Goal: Information Seeking & Learning: Learn about a topic

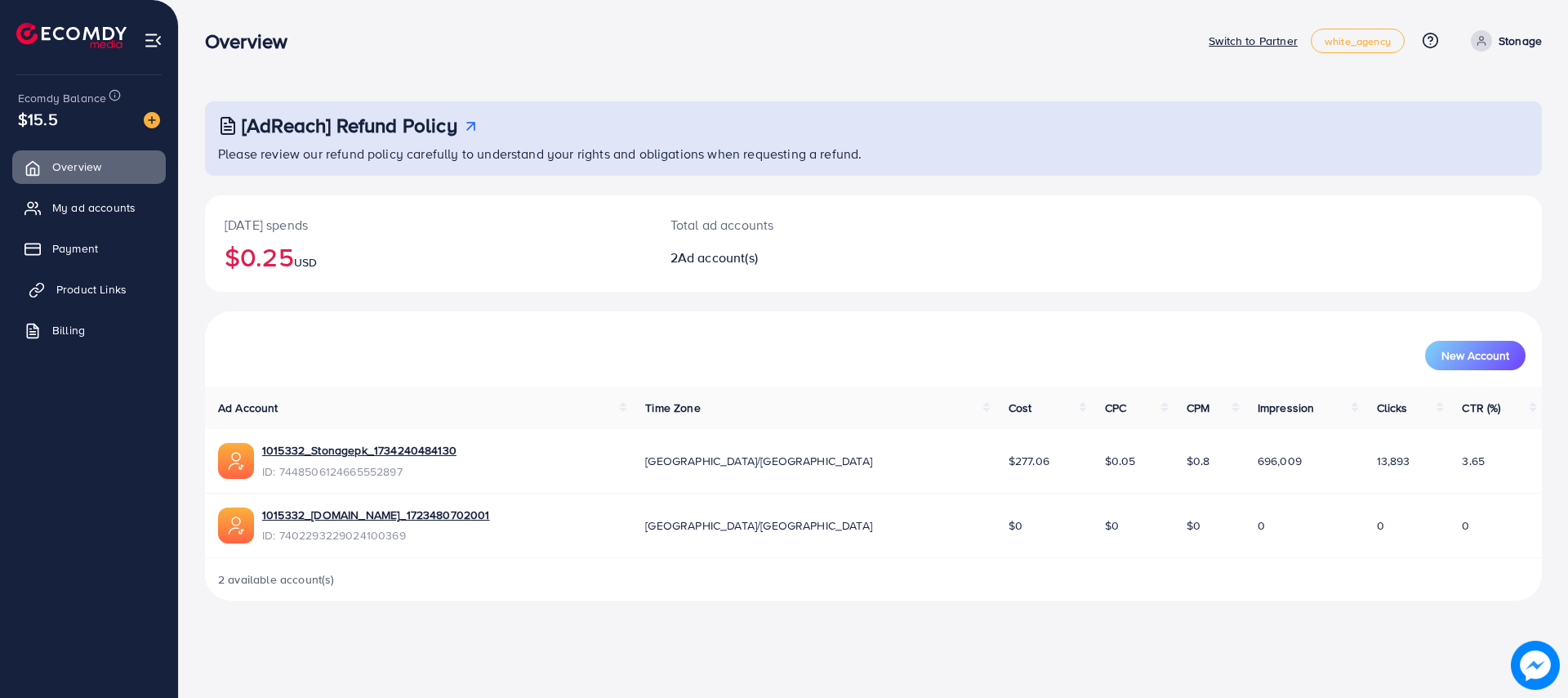
click at [84, 285] on span "Product Links" at bounding box center [91, 289] width 70 height 17
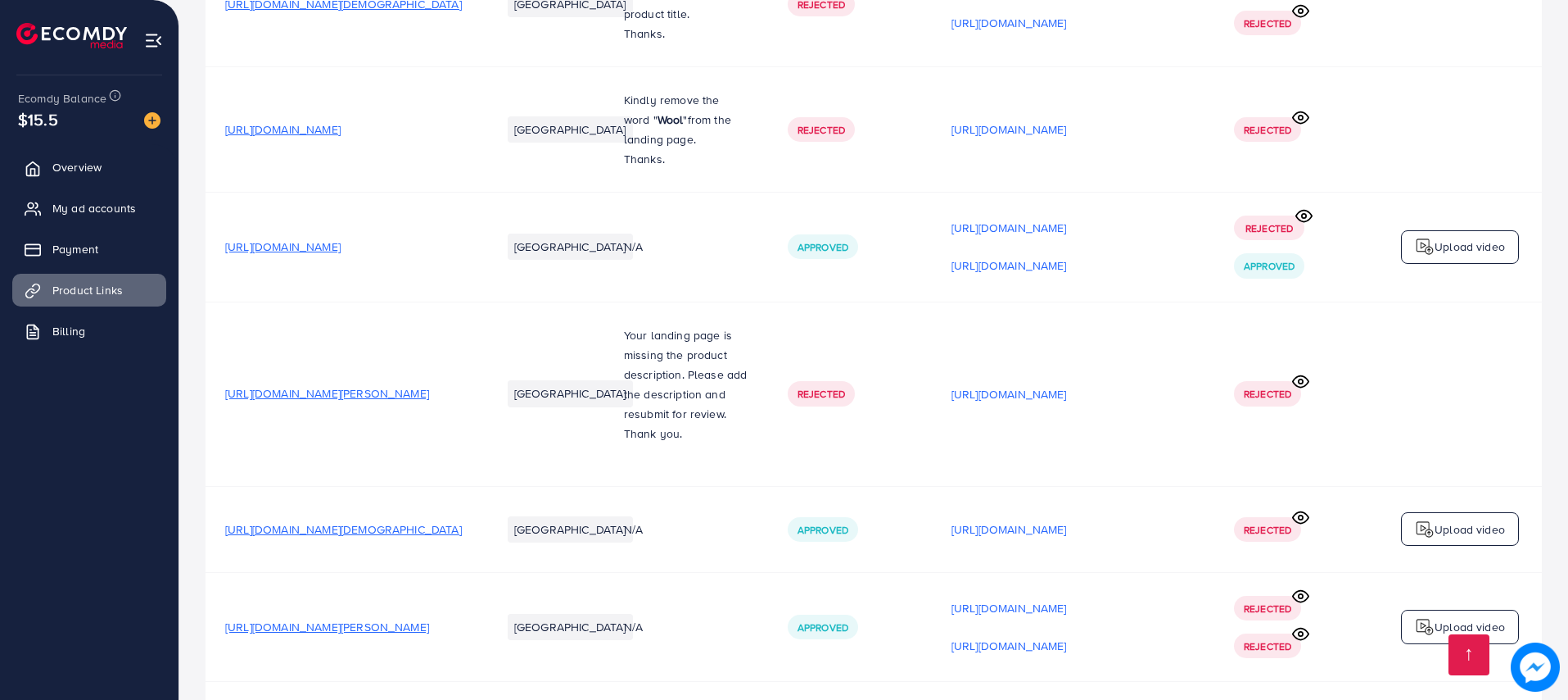
scroll to position [1352, 0]
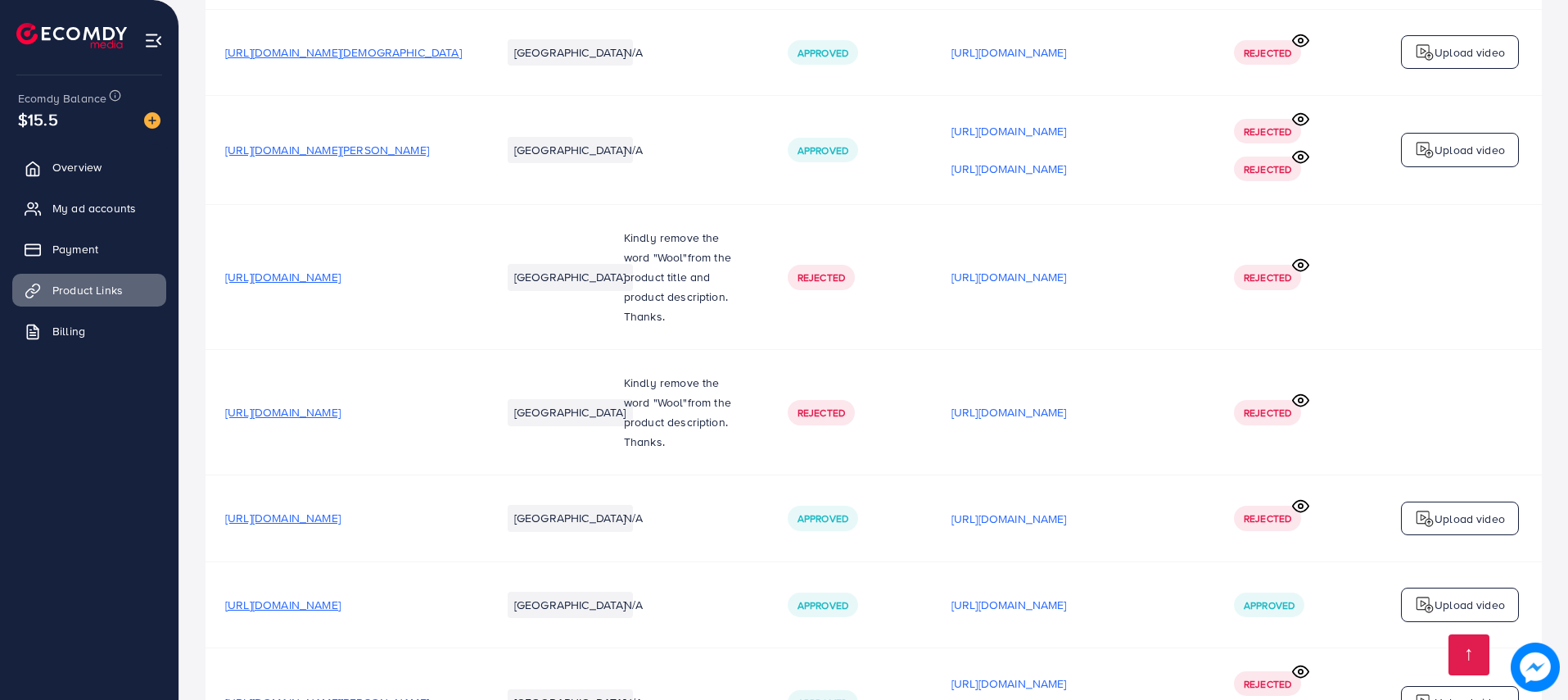
drag, startPoint x: 1563, startPoint y: 337, endPoint x: 1571, endPoint y: 600, distance: 263.1
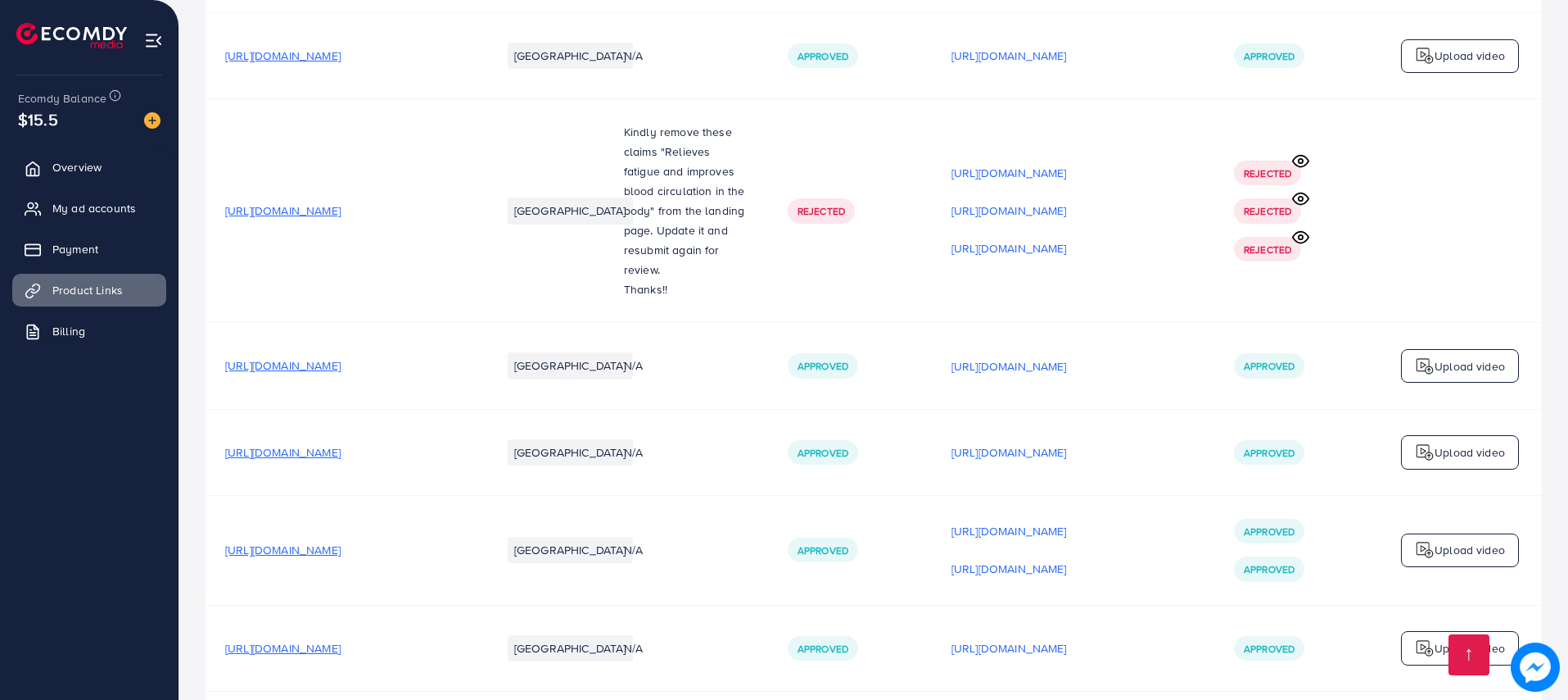
scroll to position [2562, 0]
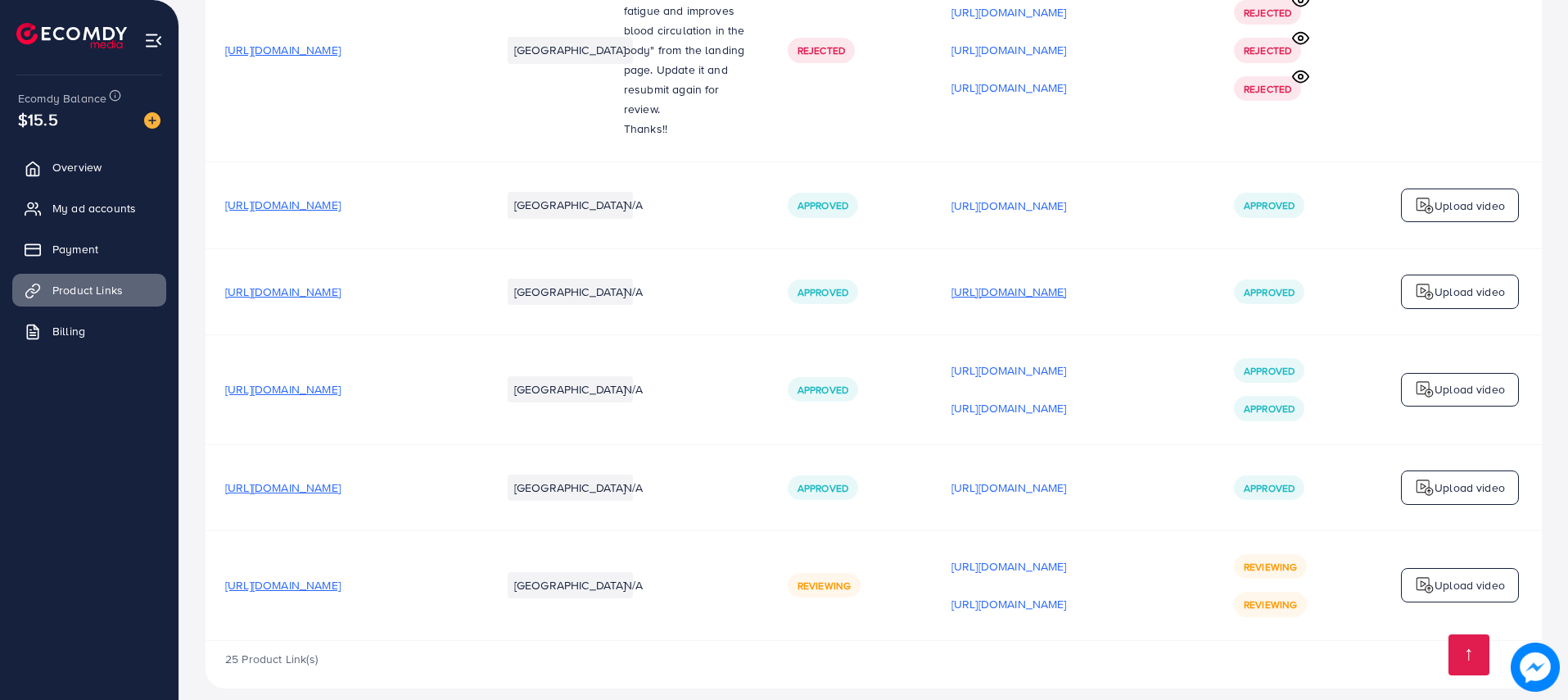
click at [1000, 282] on p "https://files.ecomdy.com/videos/c0decf22-891c-4937-ba11-2423d57ab42a-1756573281…" at bounding box center [1009, 292] width 116 height 20
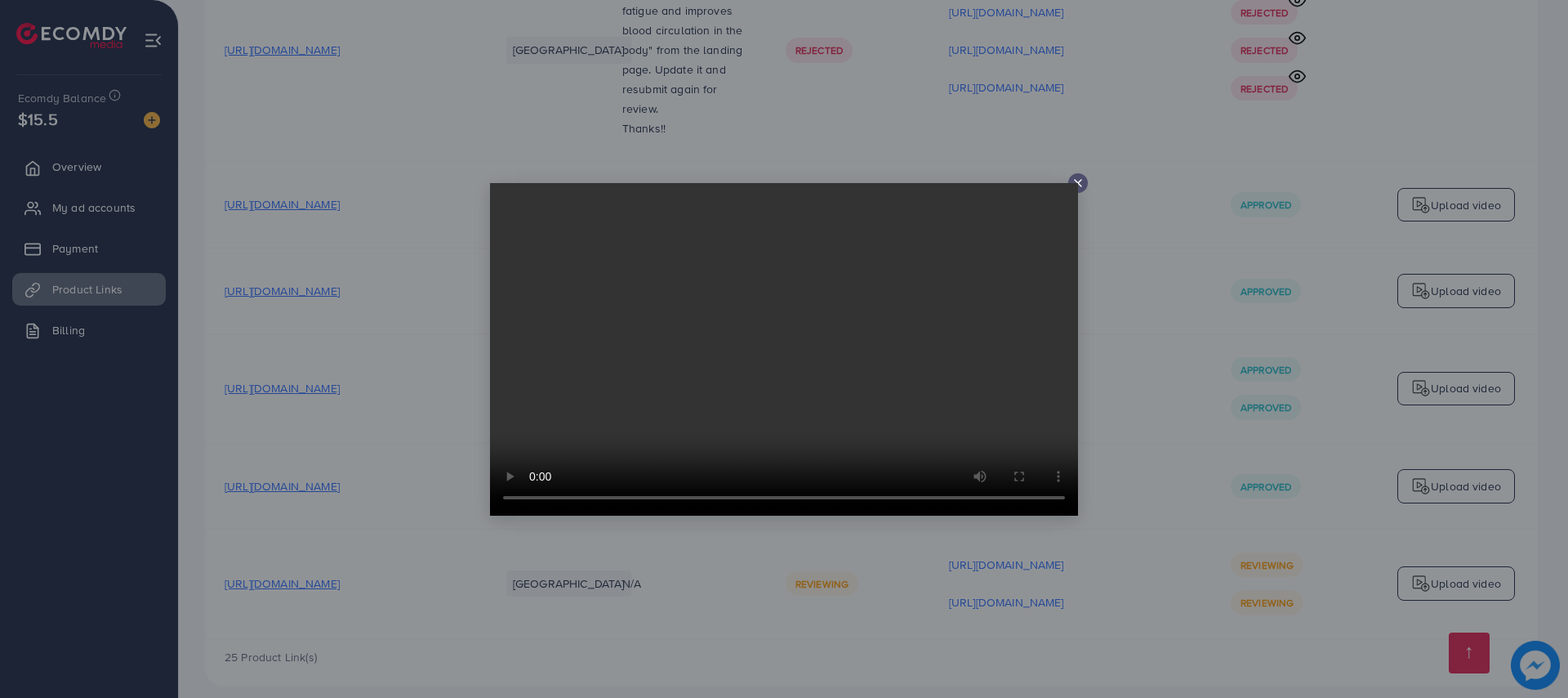
click at [1077, 177] on icon at bounding box center [1078, 183] width 13 height 13
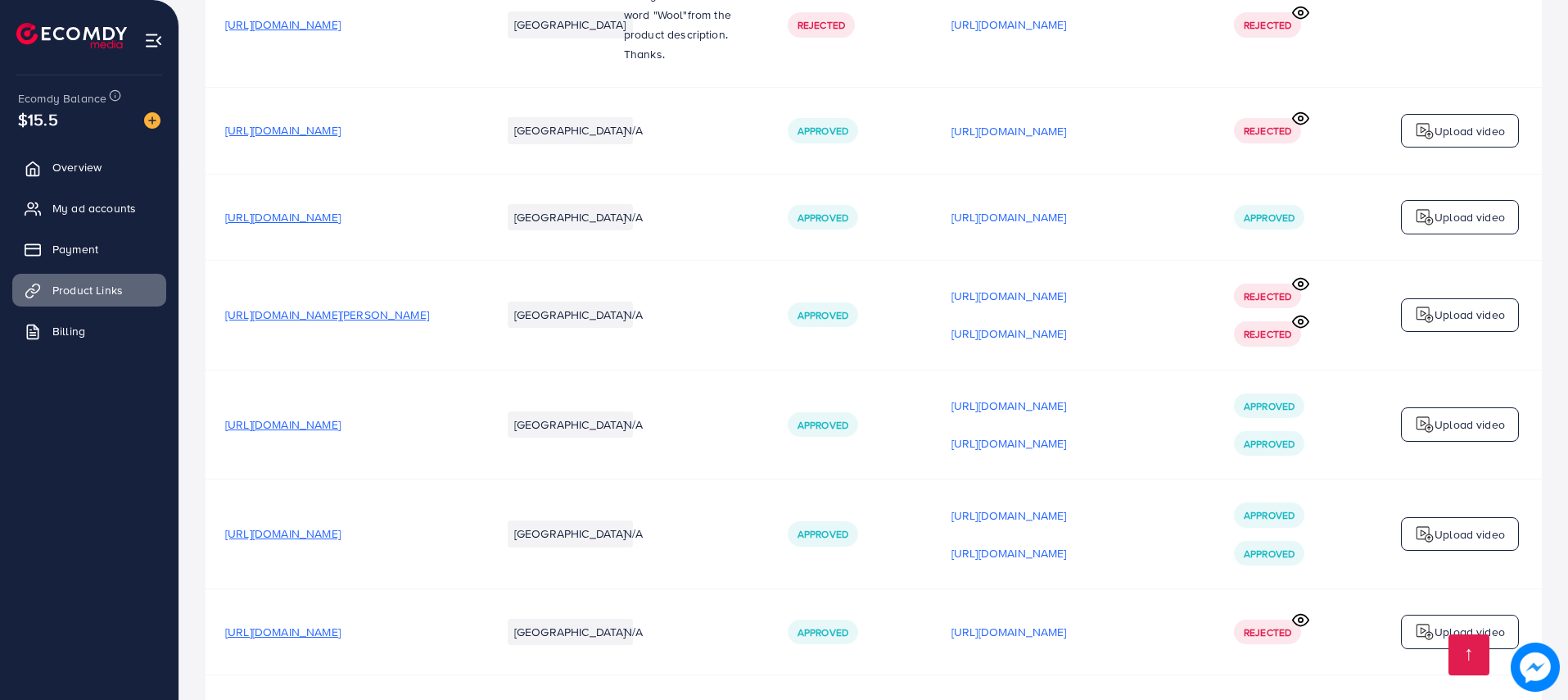
scroll to position [1702, 0]
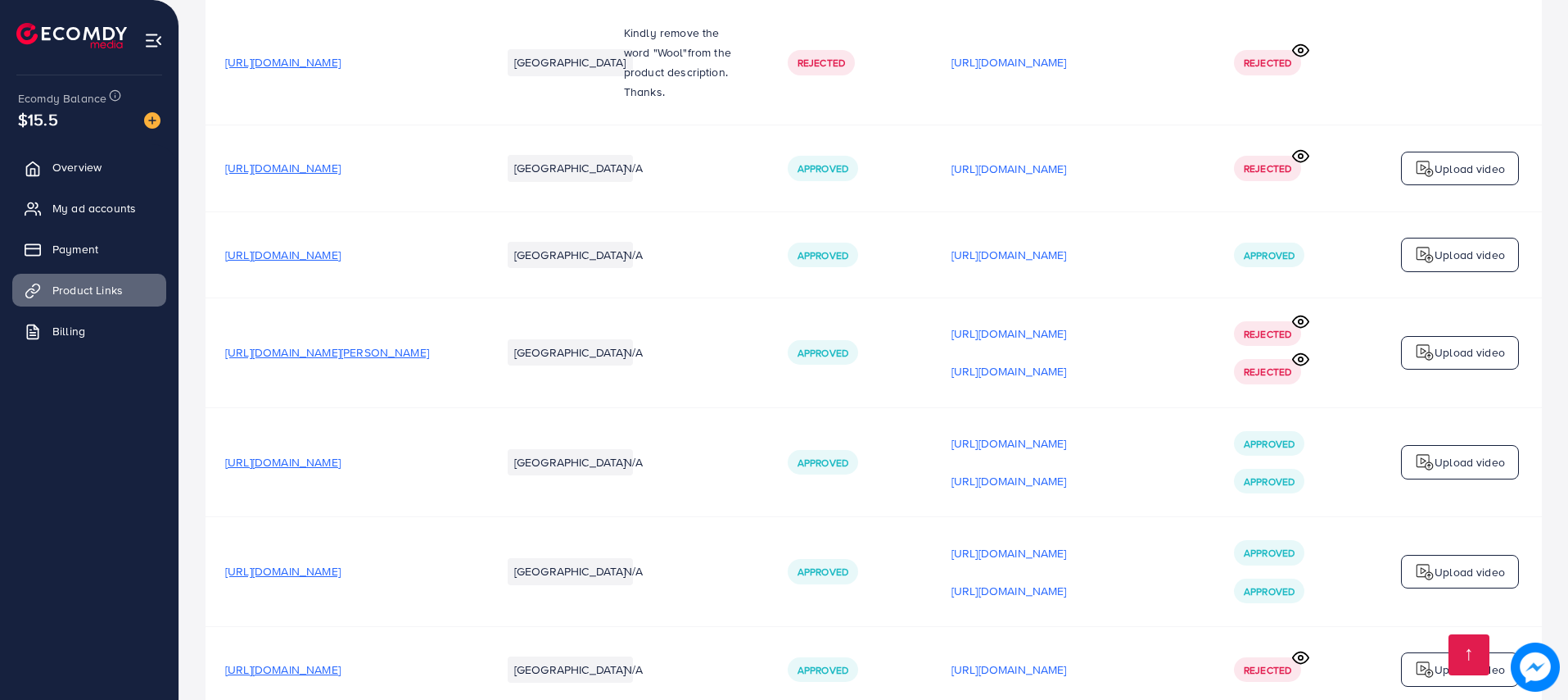
click at [1302, 323] on circle at bounding box center [1300, 321] width 4 height 4
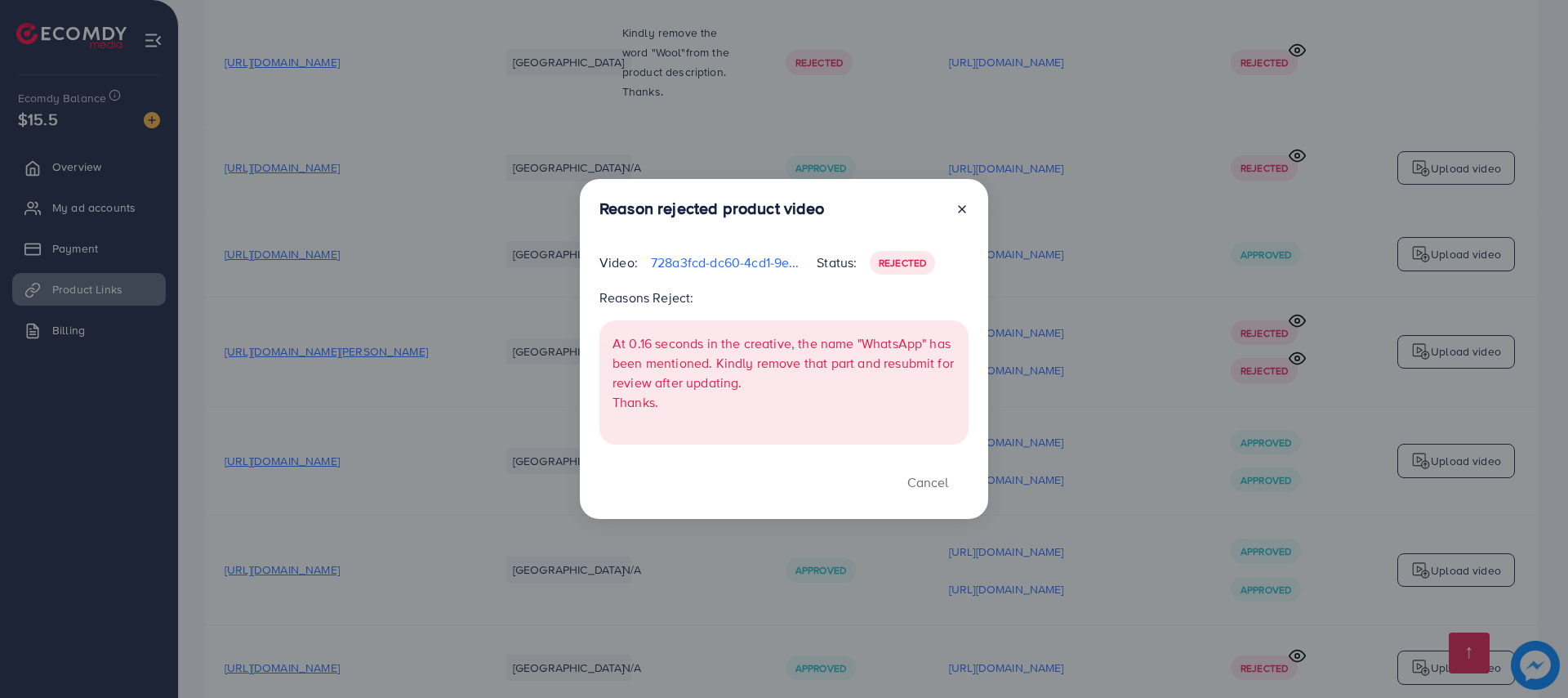
click at [956, 206] on icon at bounding box center [962, 209] width 13 height 13
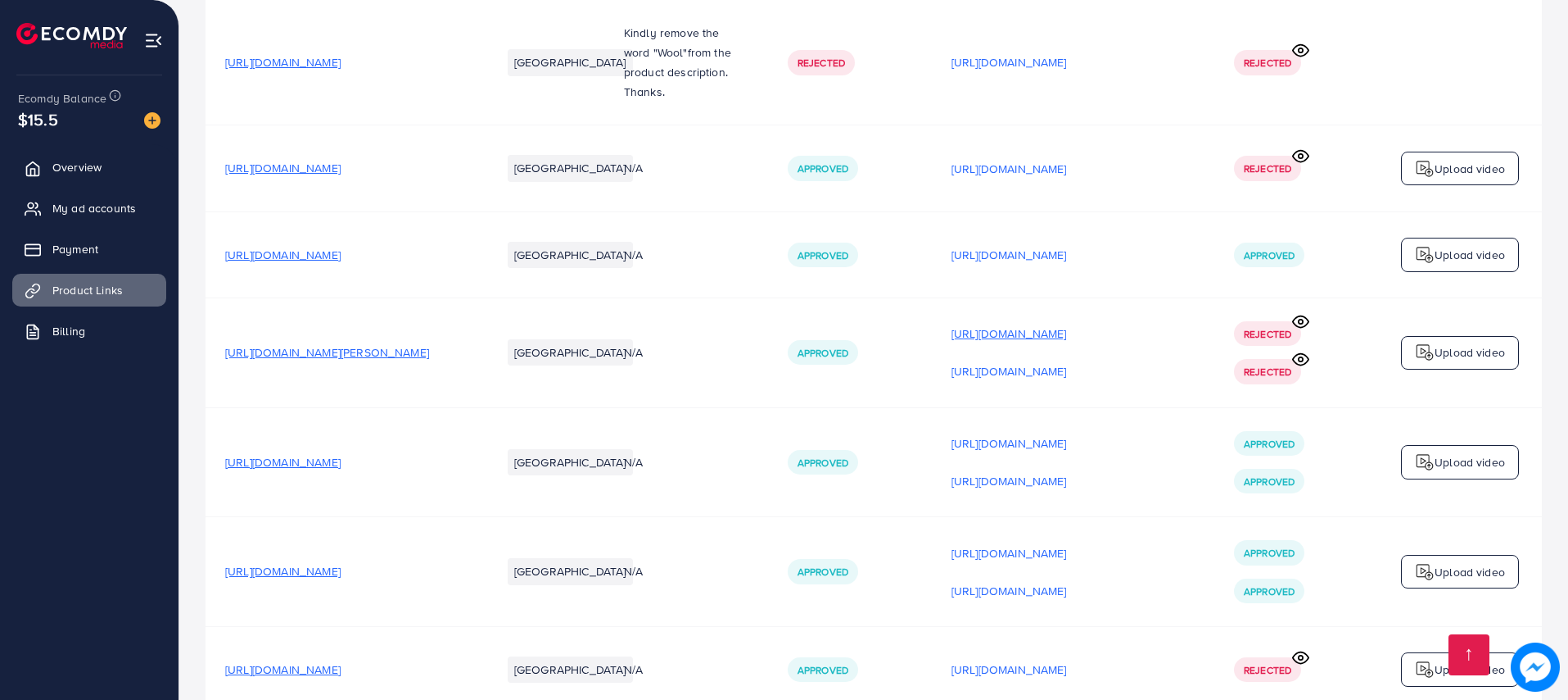
click at [1067, 338] on p "https://files.ecomdy.com/videos/728a3fcd-dc60-4cd1-9e5a-517b828f40da-1734875210…" at bounding box center [1009, 333] width 116 height 20
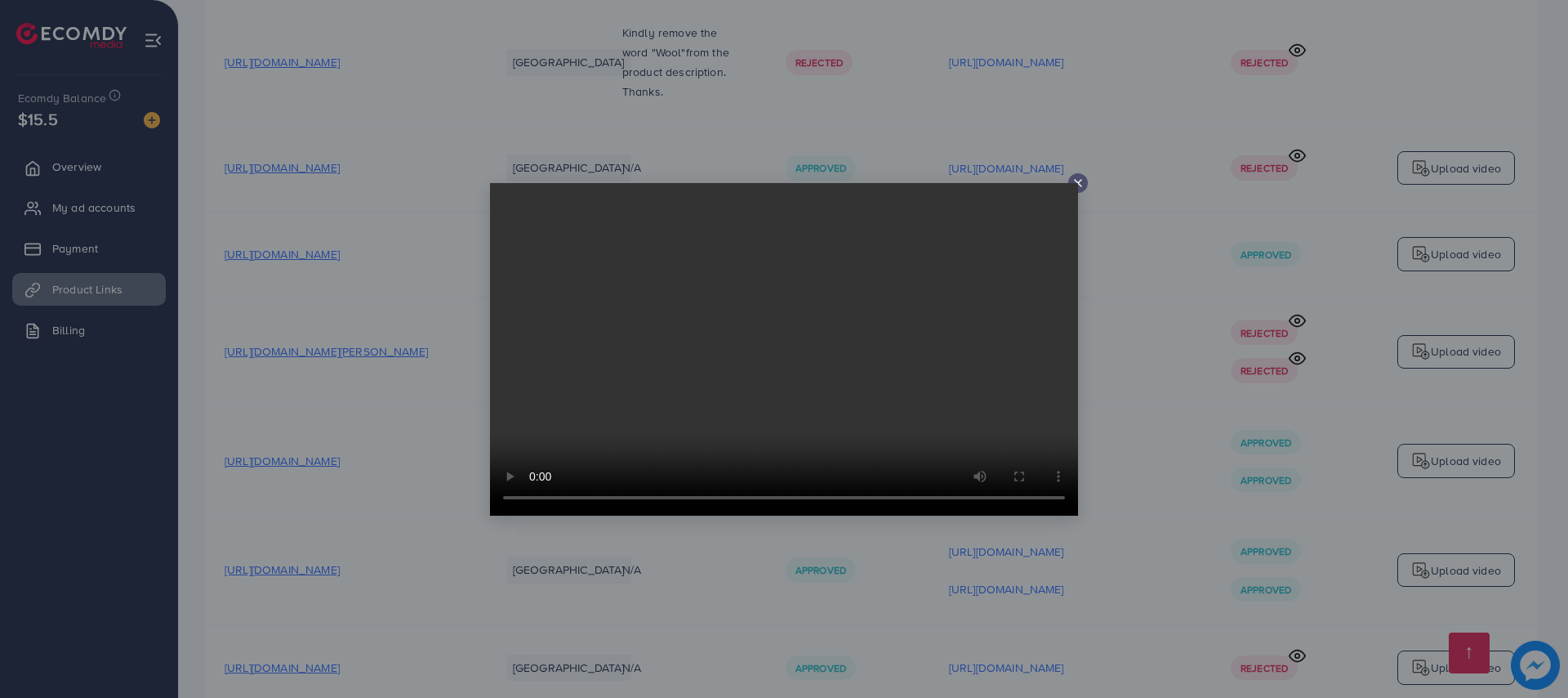
click at [1075, 181] on icon at bounding box center [1078, 183] width 13 height 13
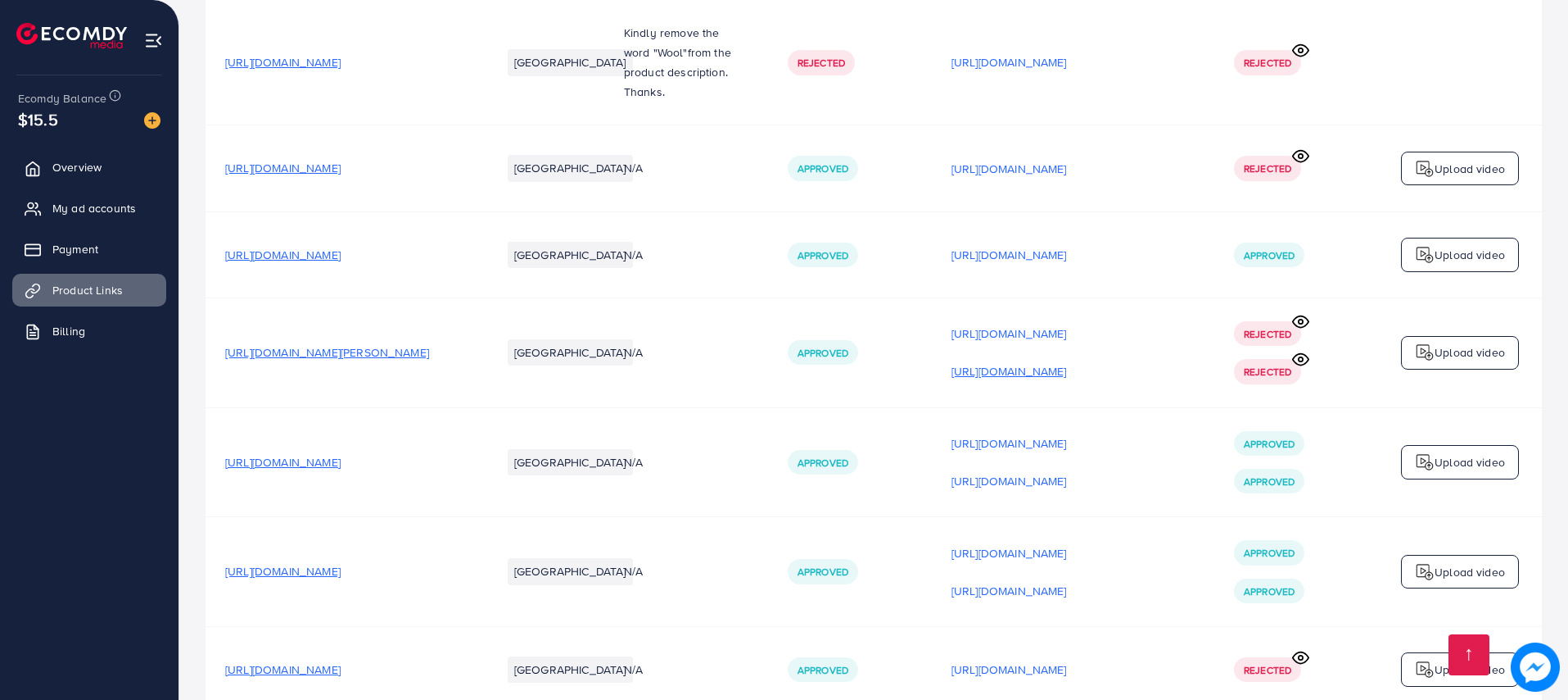
click at [1067, 368] on p "https://files.ecomdy.com/videos/8dac5a53-67db-4aaa-90c2-a573a3c8ce66-1734875295…" at bounding box center [1009, 372] width 116 height 20
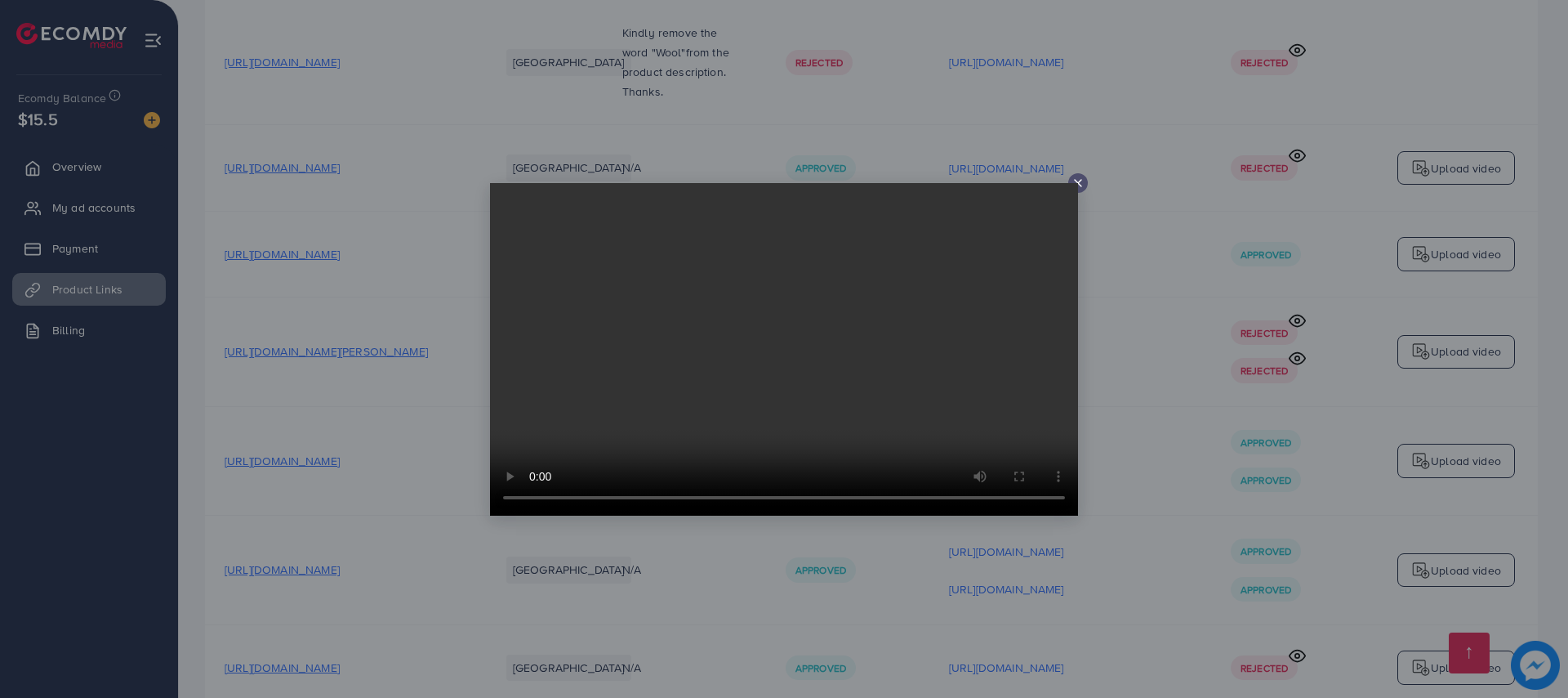
click at [1077, 184] on video at bounding box center [784, 349] width 588 height 332
click at [1082, 188] on icon at bounding box center [1078, 183] width 13 height 13
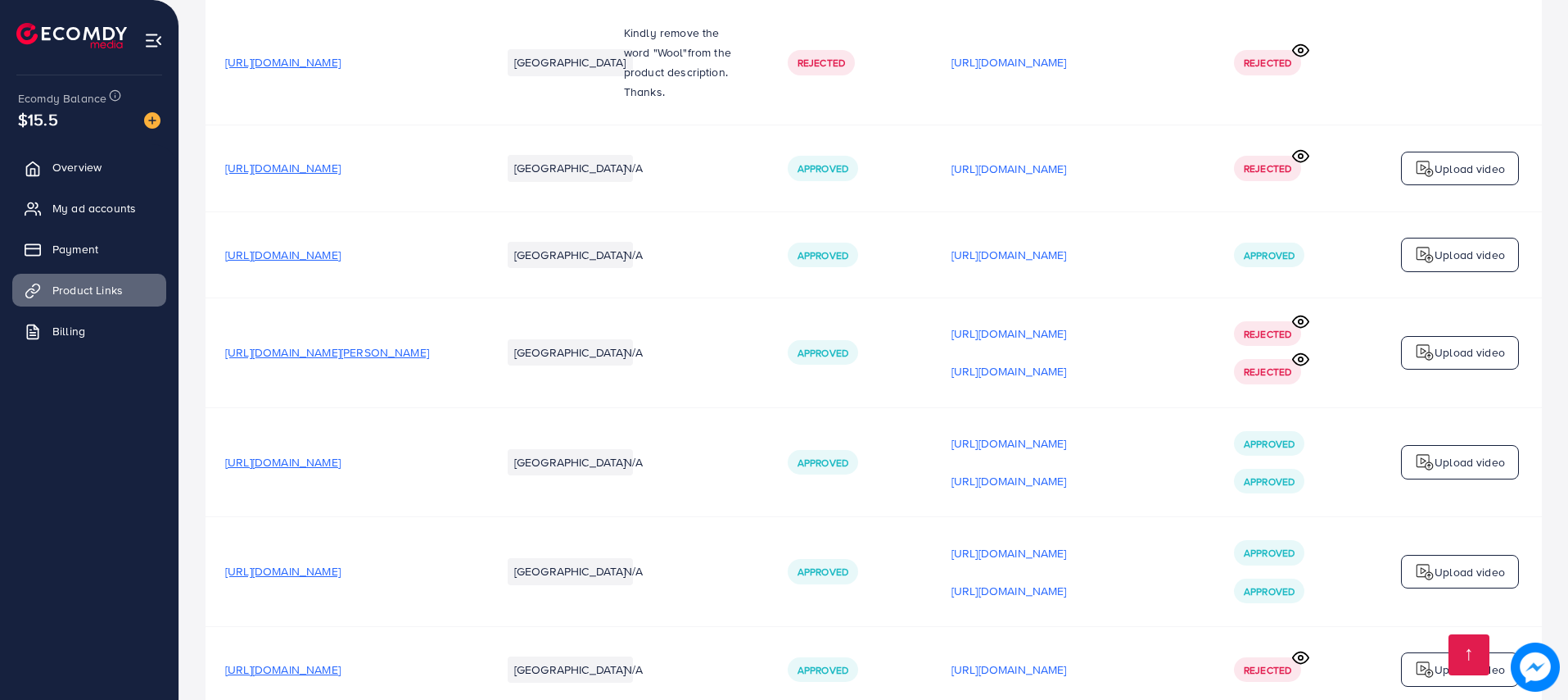
click at [1304, 323] on icon at bounding box center [1300, 321] width 17 height 17
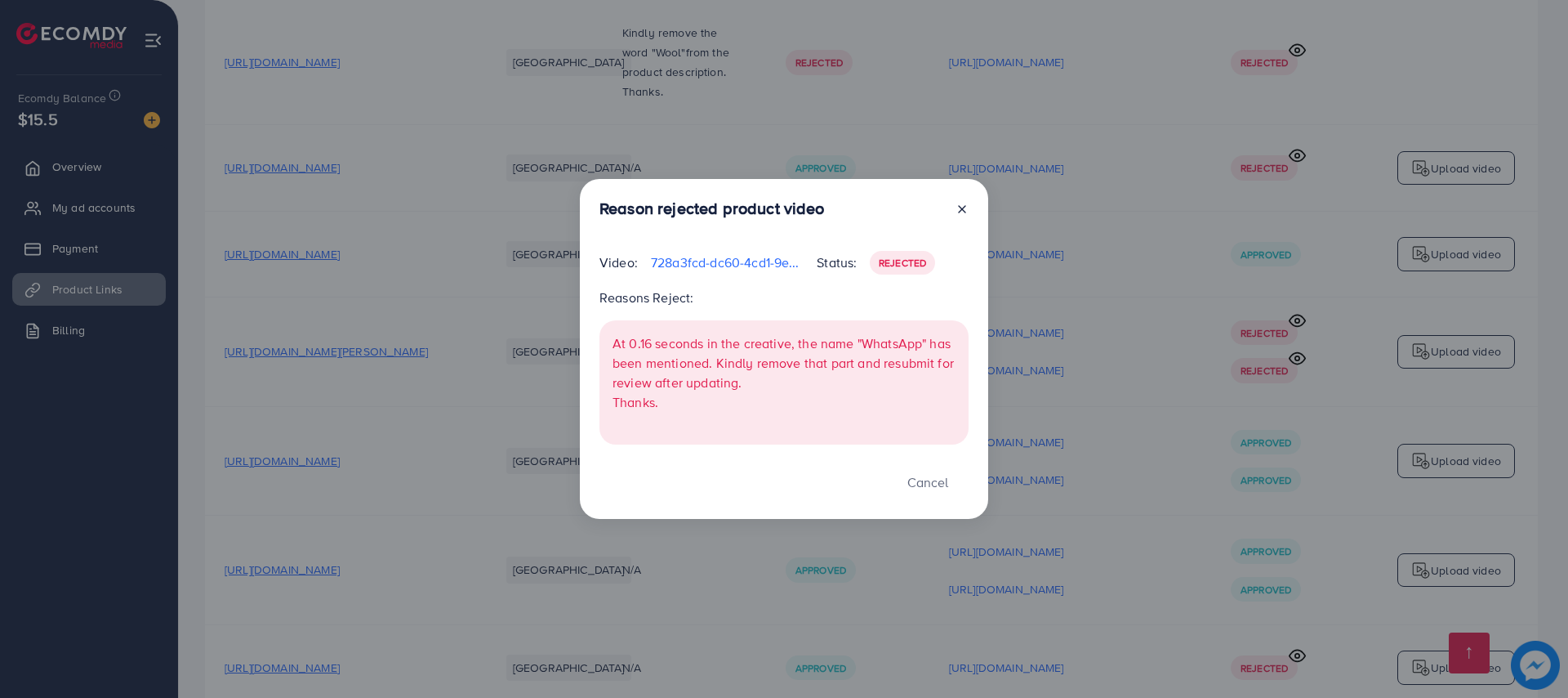
click at [965, 202] on icon at bounding box center [962, 209] width 13 height 13
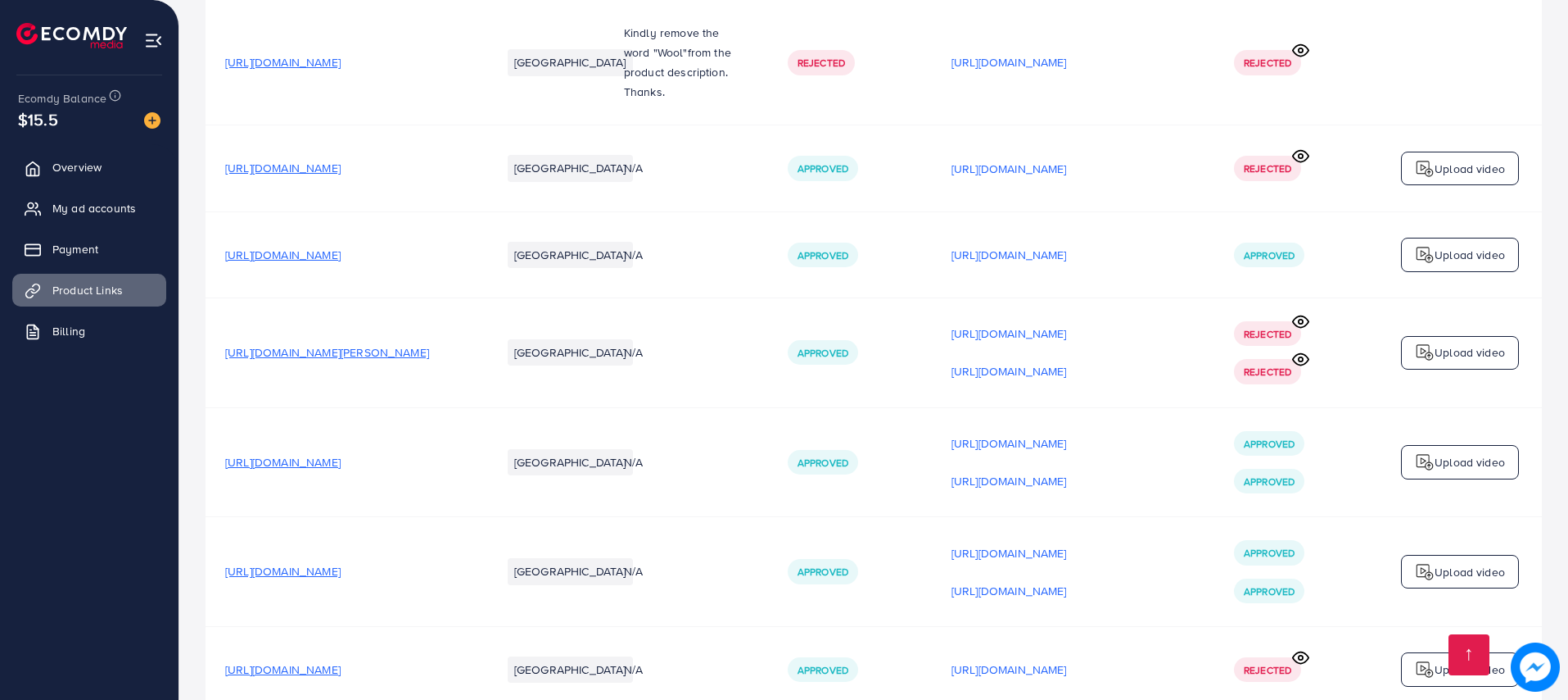
click at [1295, 363] on icon at bounding box center [1300, 359] width 17 height 17
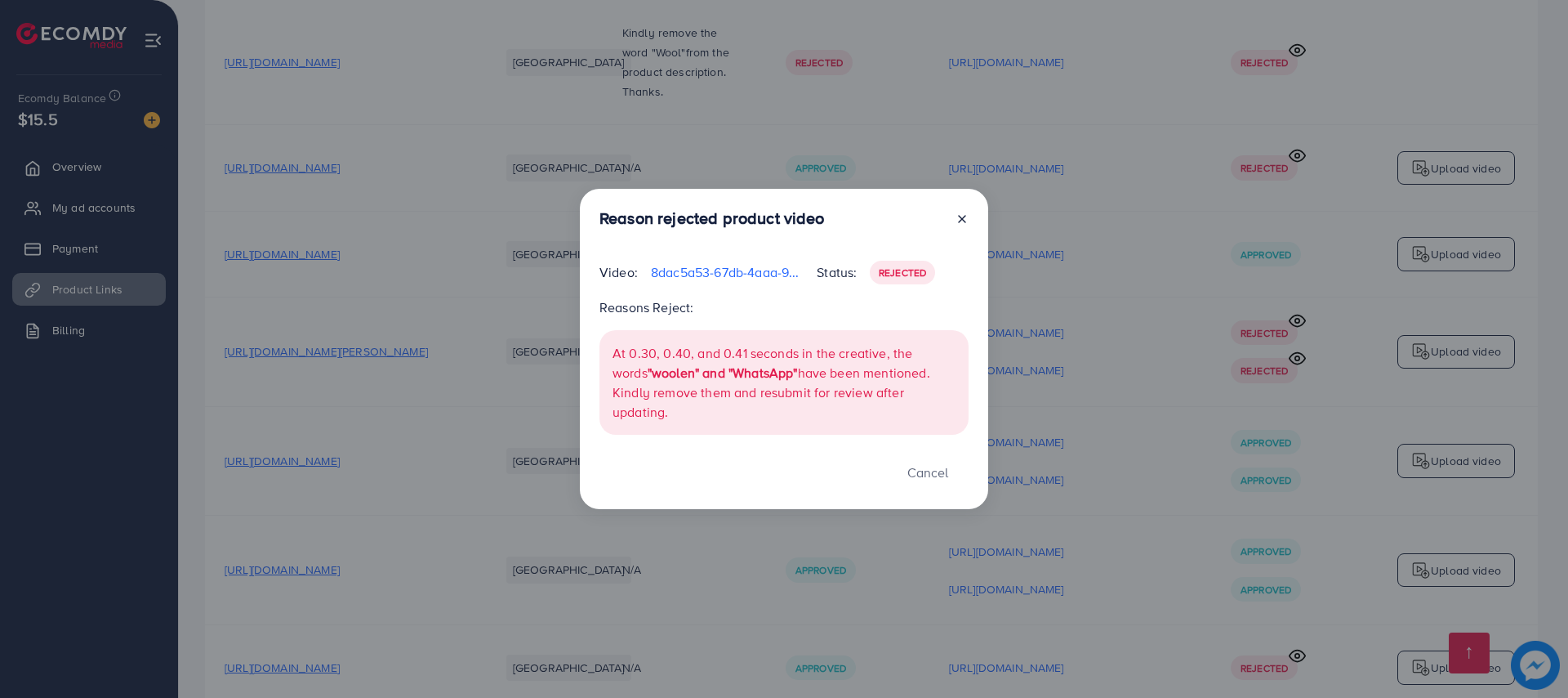
click at [952, 225] on div at bounding box center [956, 221] width 27 height 27
click at [961, 225] on icon at bounding box center [962, 219] width 13 height 13
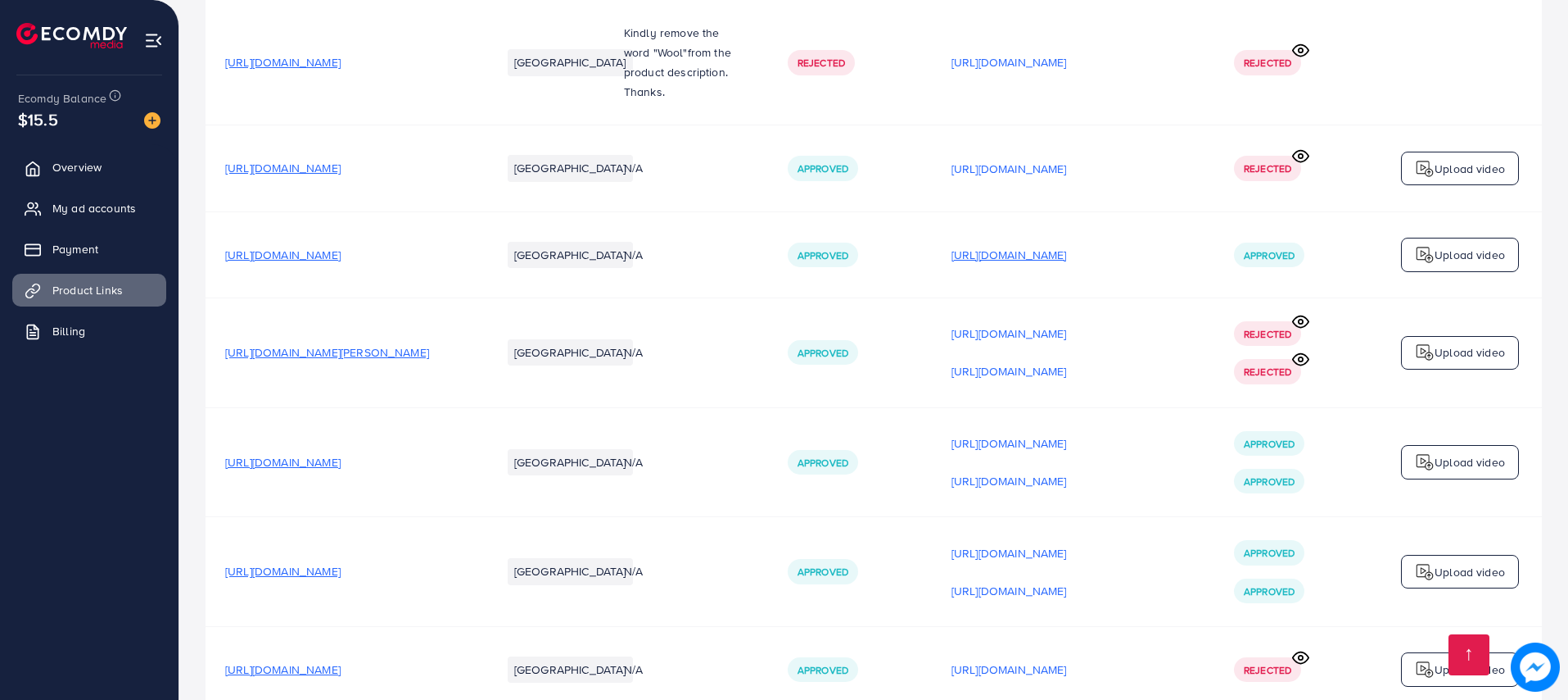
click at [1067, 259] on p "https://files.ecomdy.com/videos/85d78046-a226-48c5-8ca9-690c1dc4dc87-1734848658…" at bounding box center [1009, 255] width 116 height 20
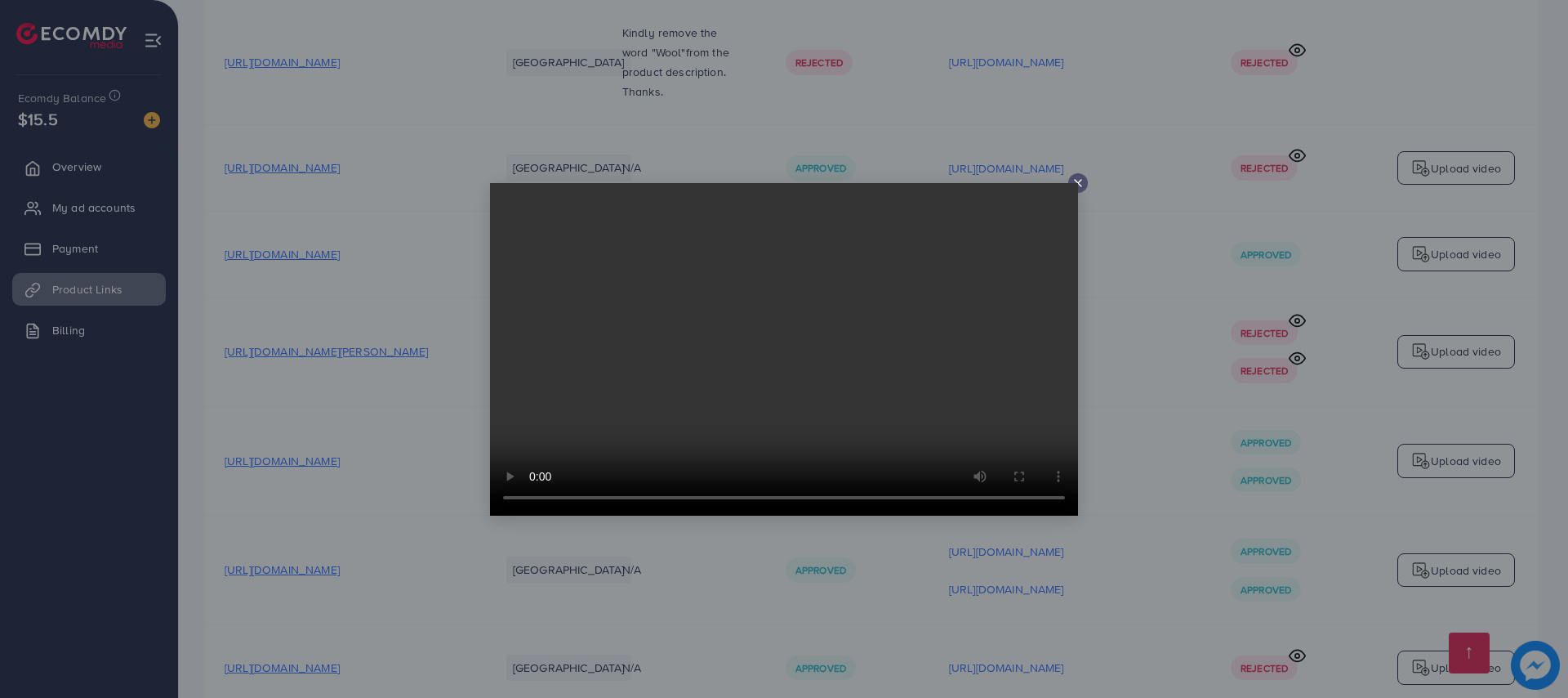
click at [1076, 183] on video at bounding box center [784, 349] width 588 height 332
click at [1074, 180] on icon at bounding box center [1078, 183] width 13 height 13
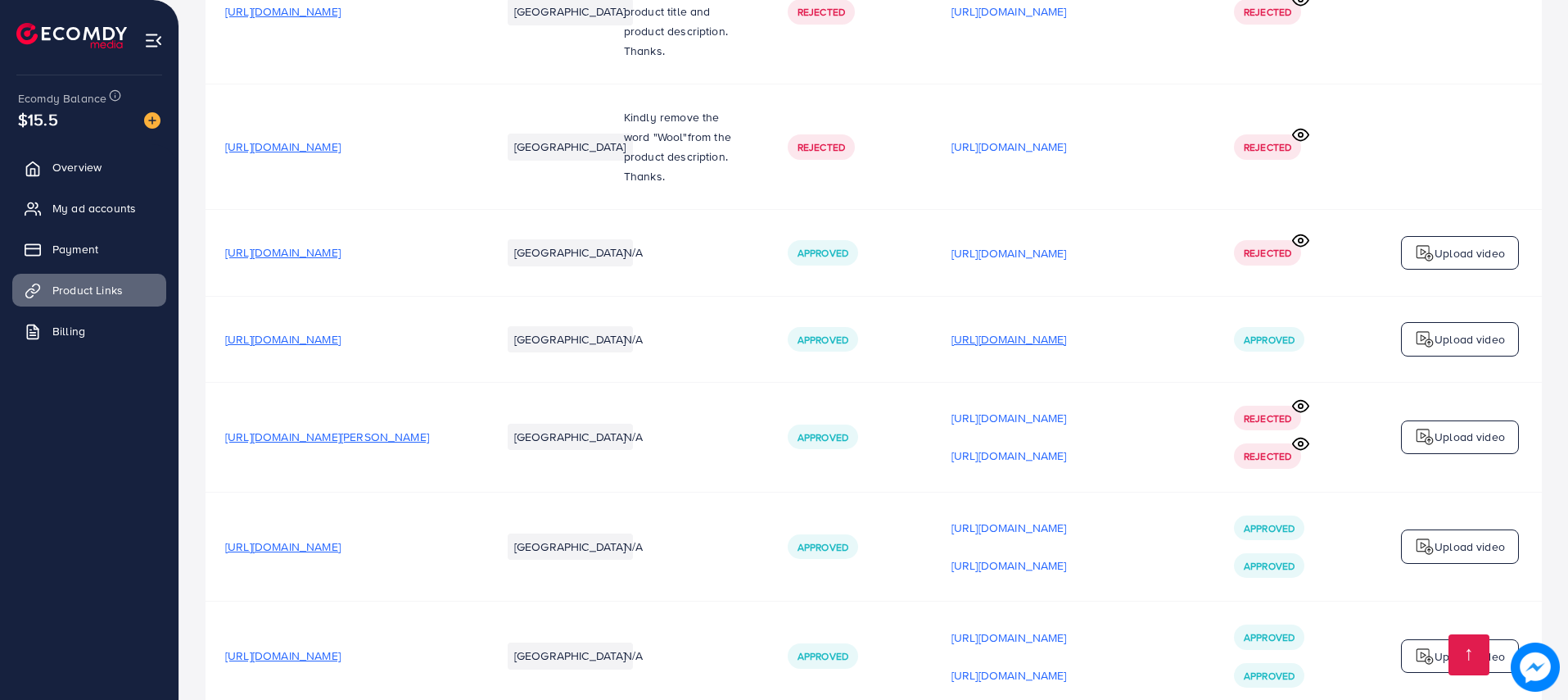
scroll to position [1579, 0]
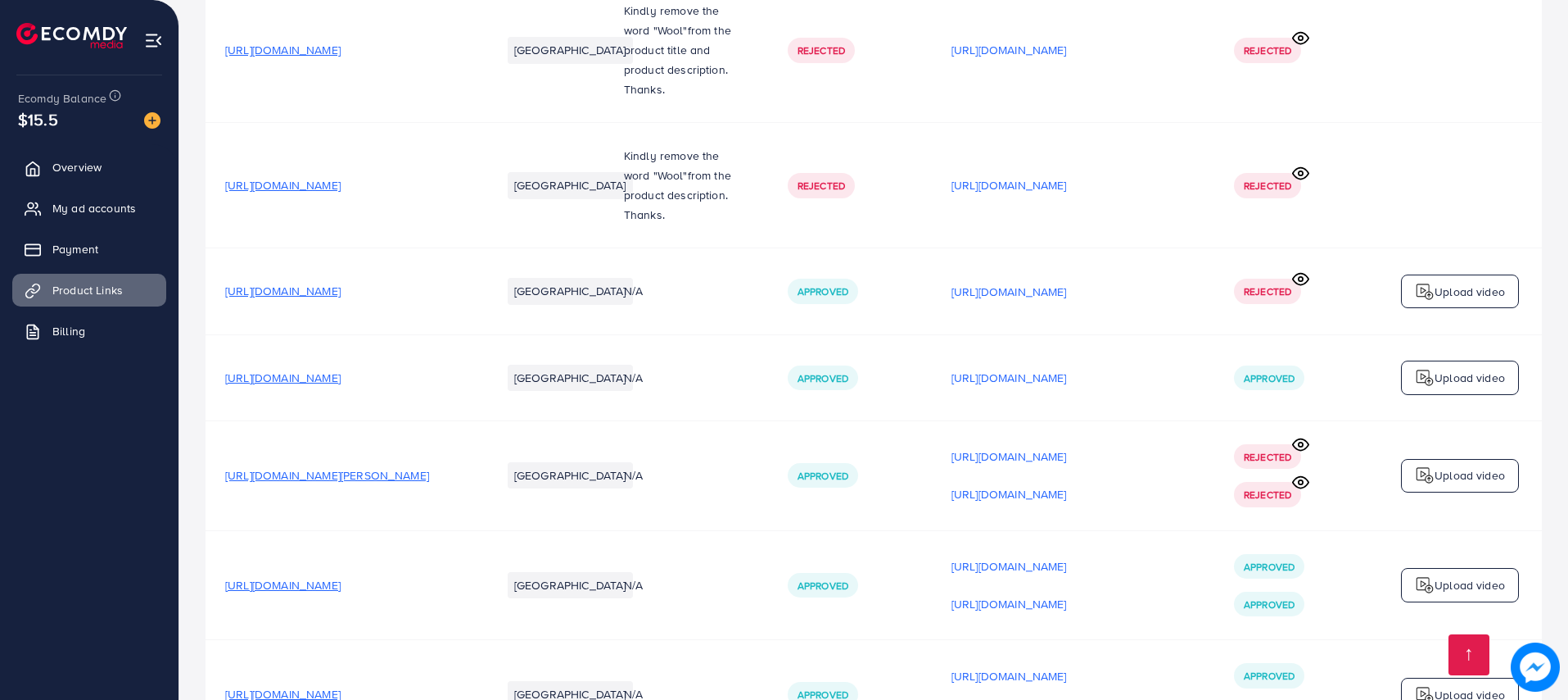
click at [341, 382] on span "https://stonage.net/products/pashmina-mahroon-swati-shawl-370gms" at bounding box center [283, 377] width 116 height 17
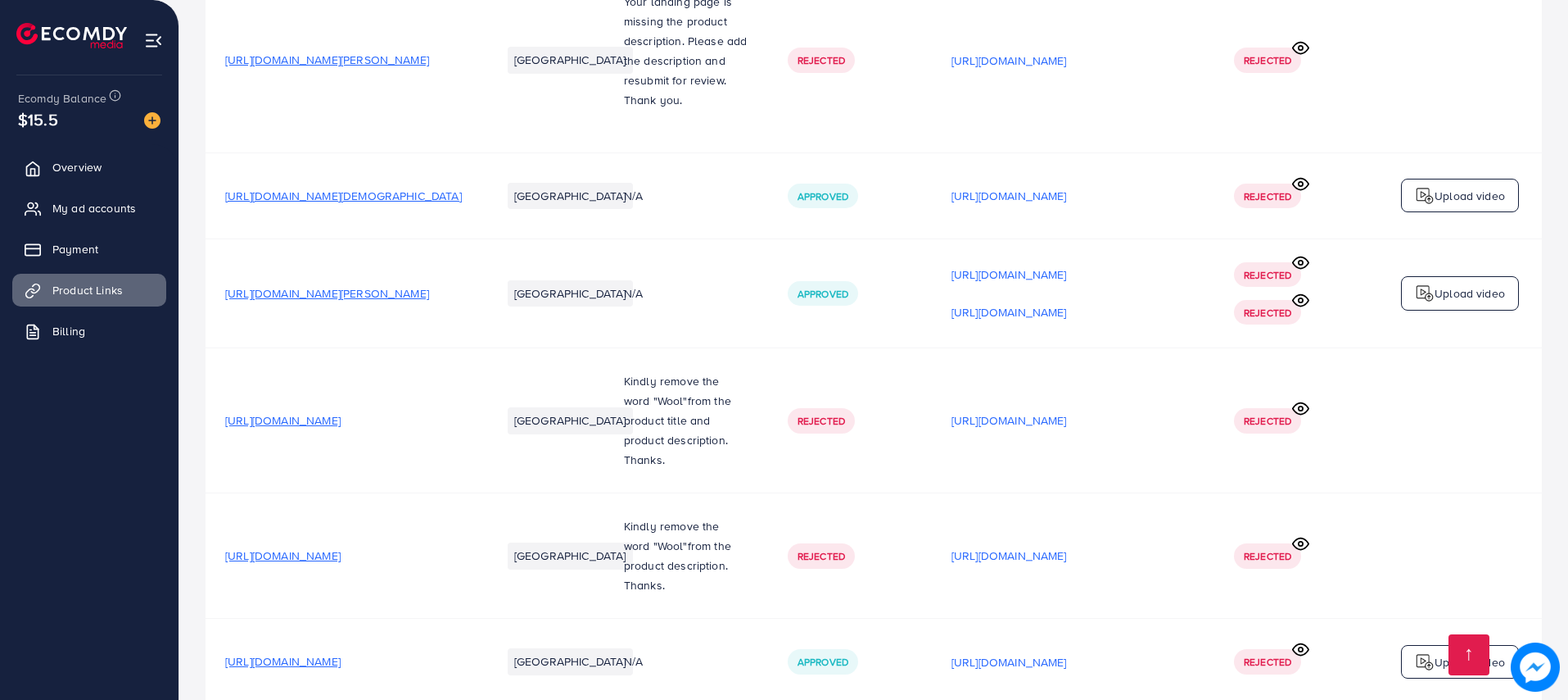
scroll to position [1087, 0]
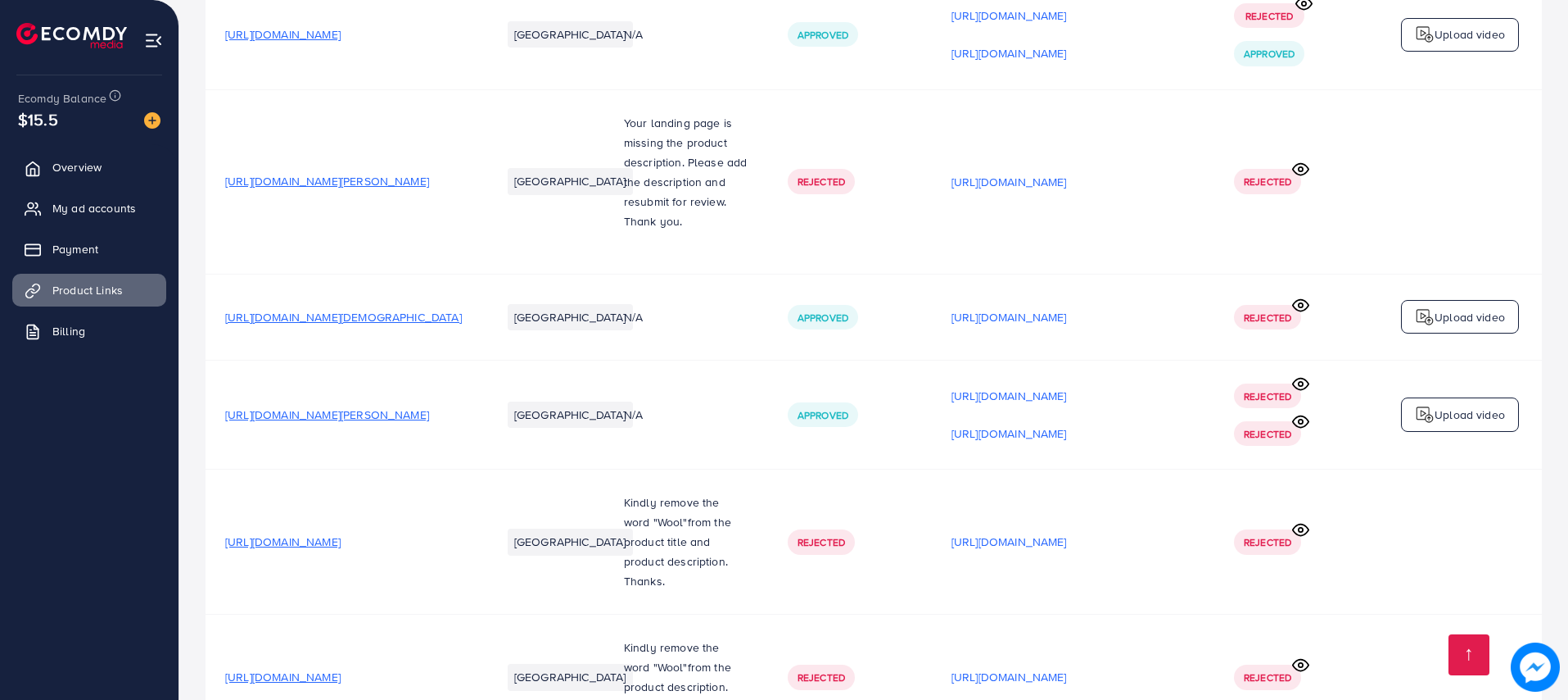
click at [395, 325] on span "https://stonage.net/collections/gents-handmade-swati-shawls" at bounding box center [343, 318] width 237 height 17
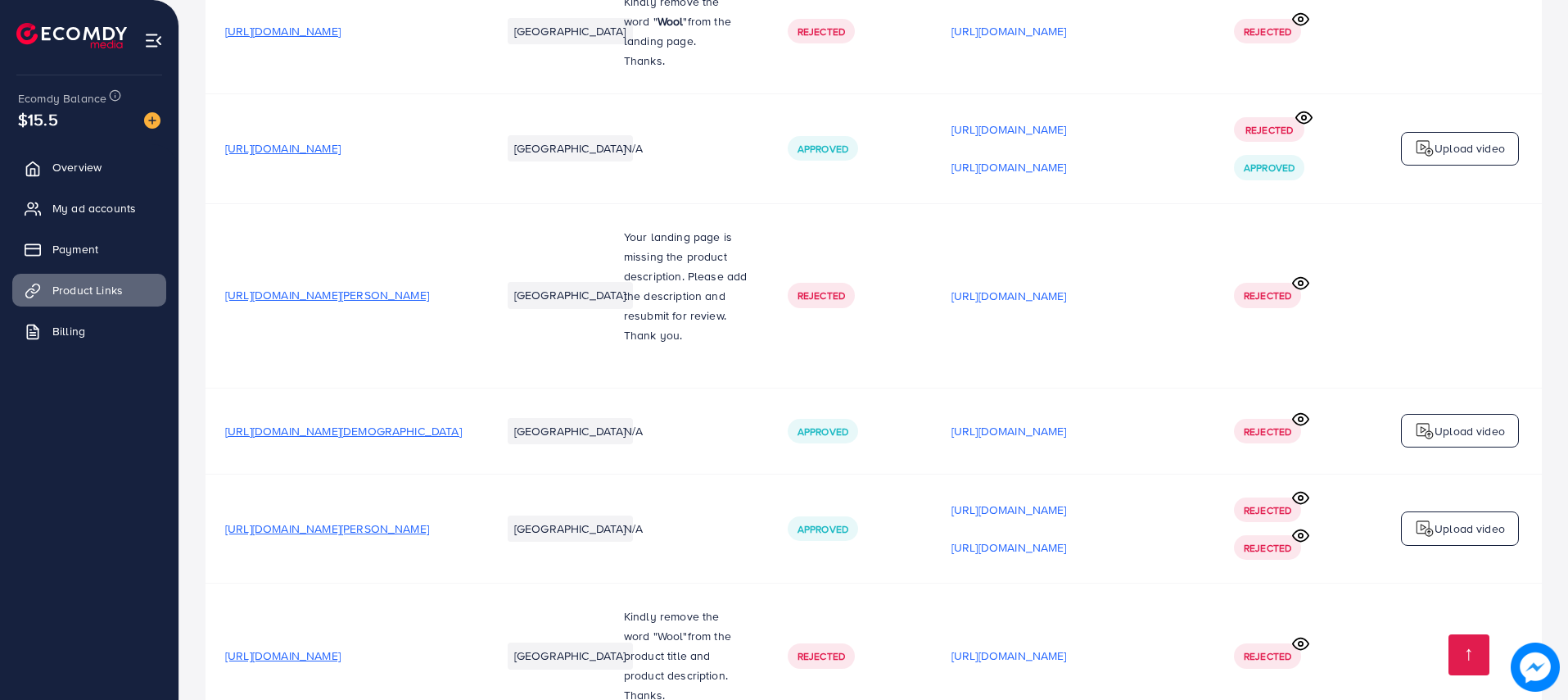
scroll to position [841, 0]
